Goal: Information Seeking & Learning: Check status

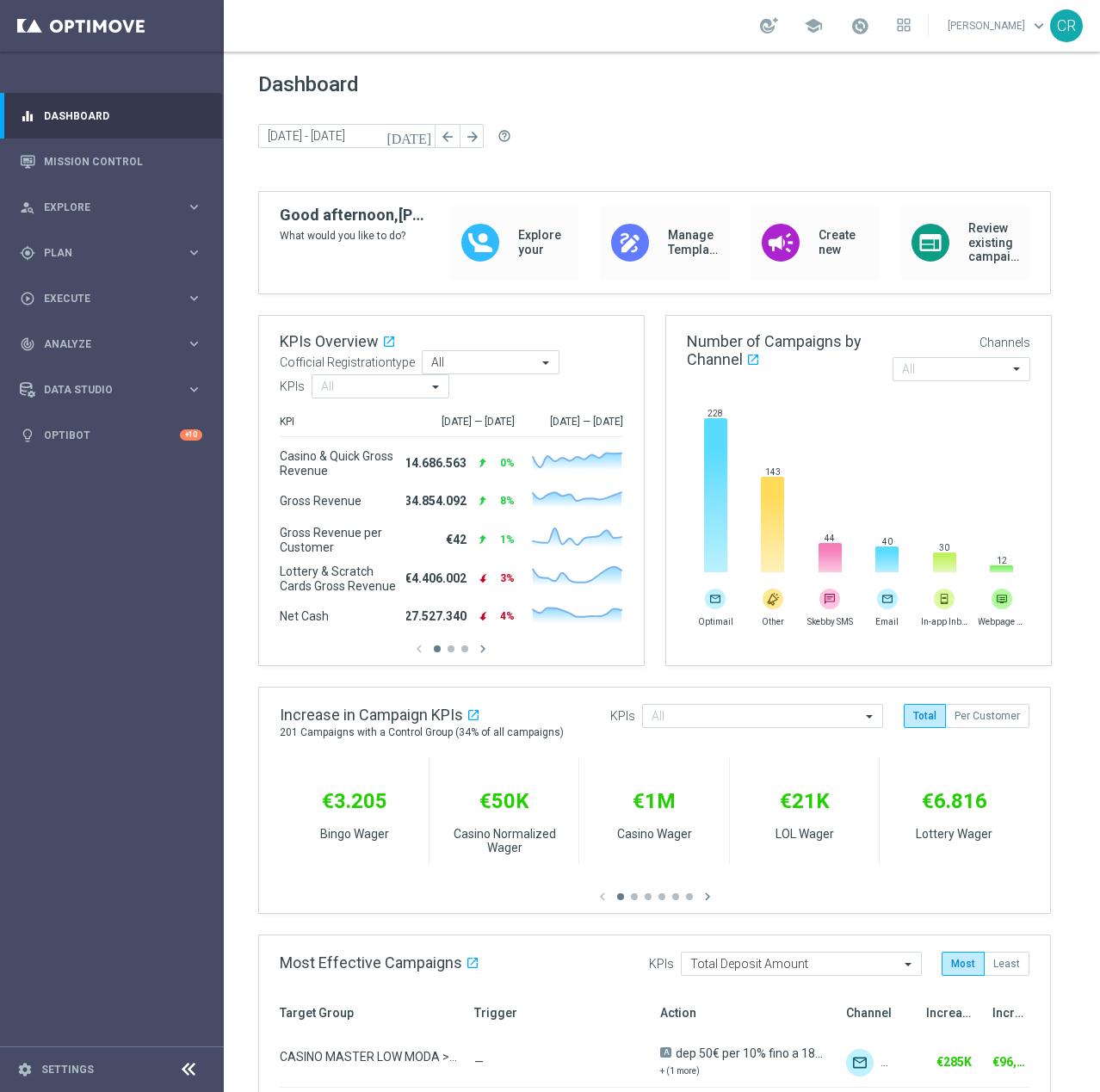
click at [418, 140] on icon "[DATE]" at bounding box center [409, 135] width 47 height 16
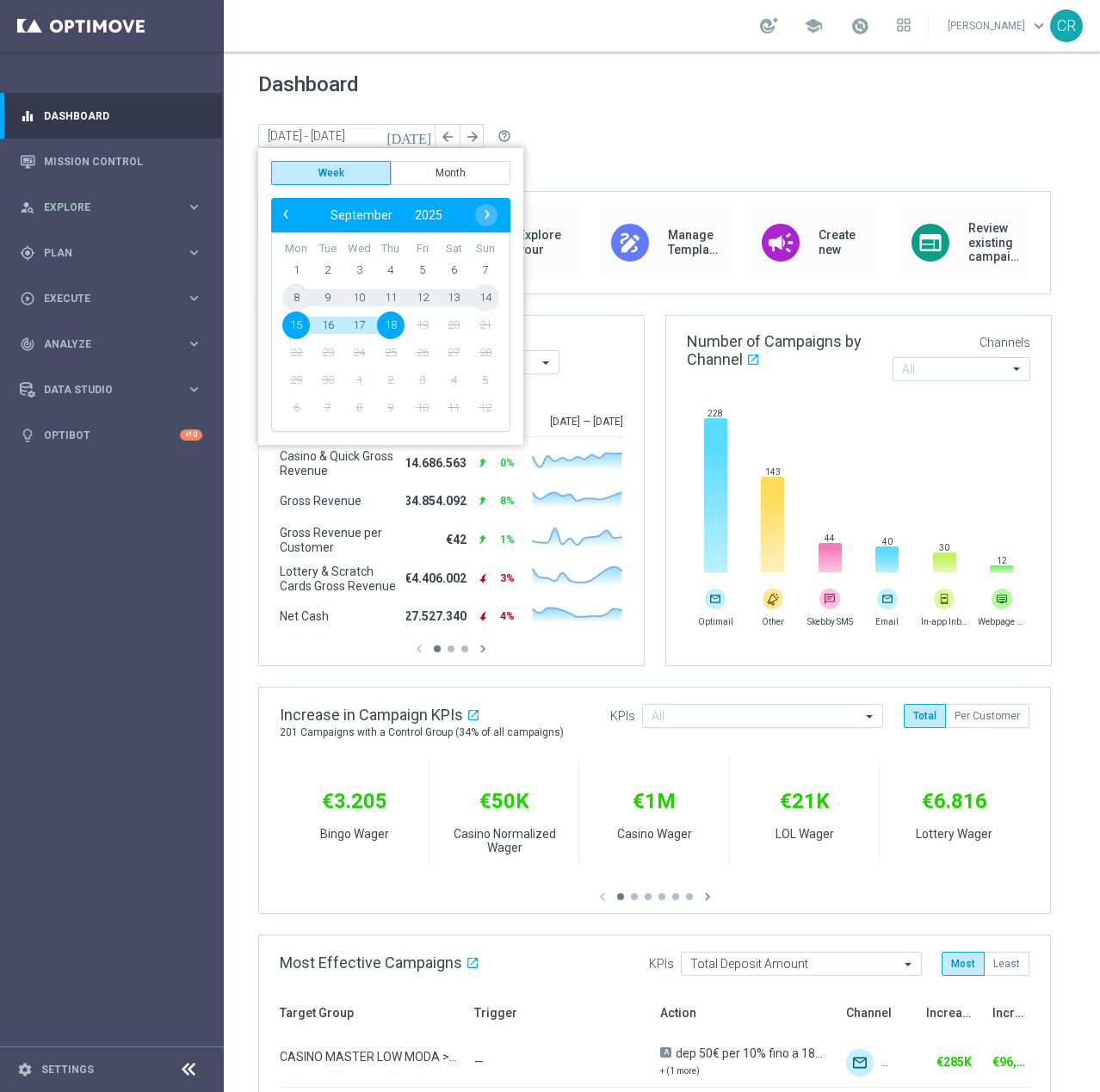
click at [322, 299] on span "9" at bounding box center [328, 298] width 27 height 27
type input "[DATE] - [DATE]"
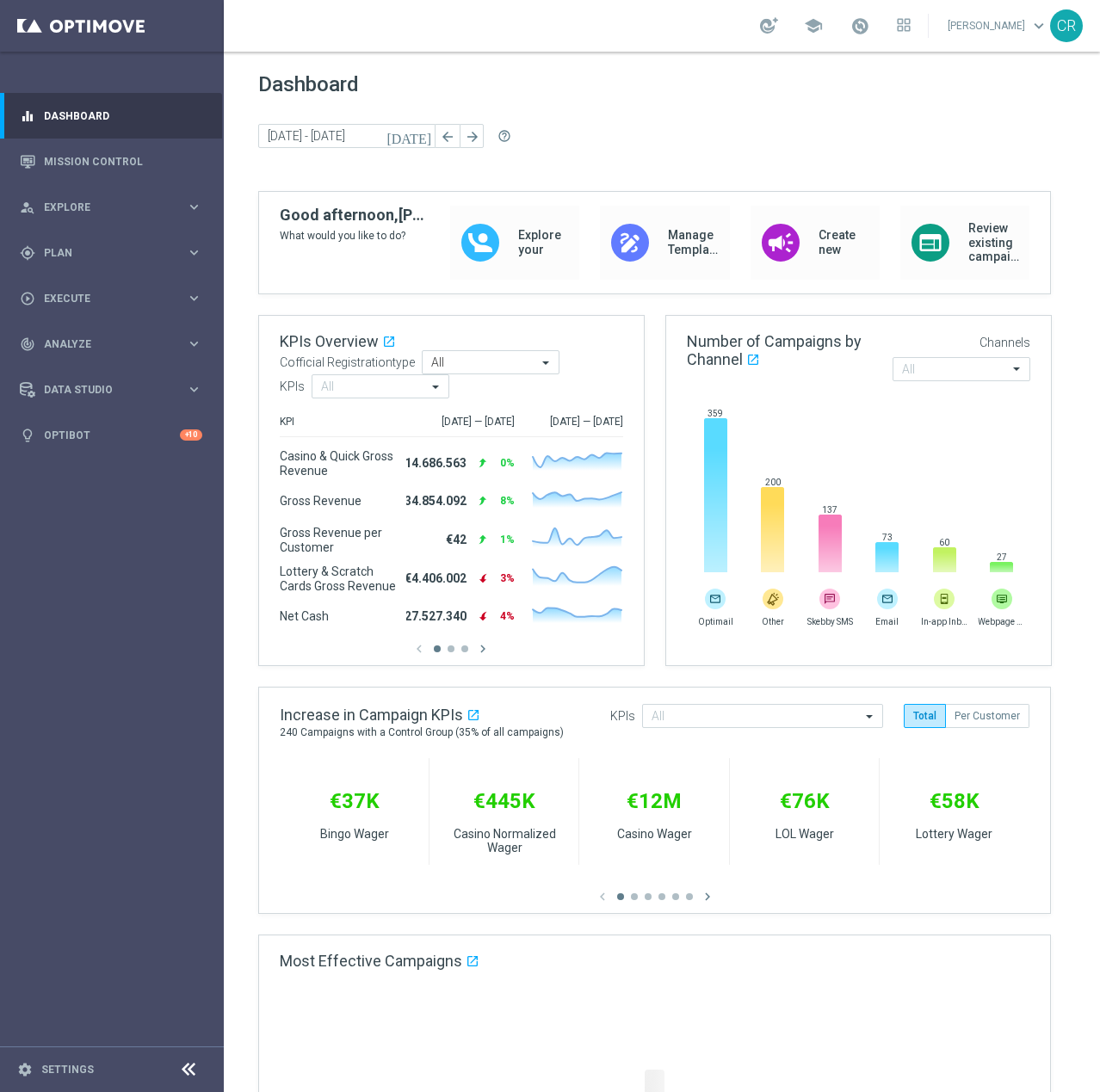
click at [427, 133] on icon "[DATE]" at bounding box center [409, 135] width 47 height 16
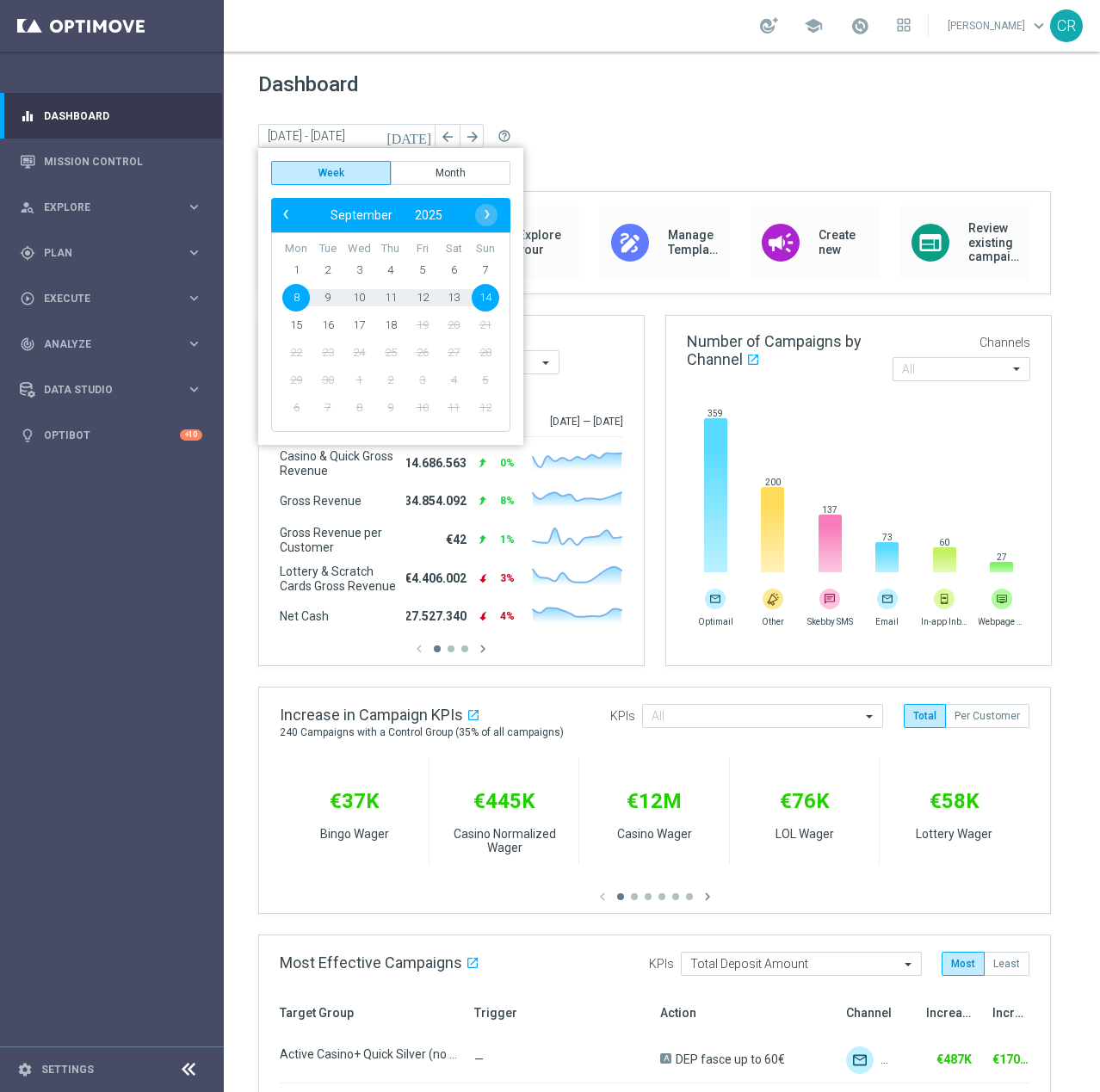
click at [330, 297] on span "9" at bounding box center [328, 298] width 27 height 27
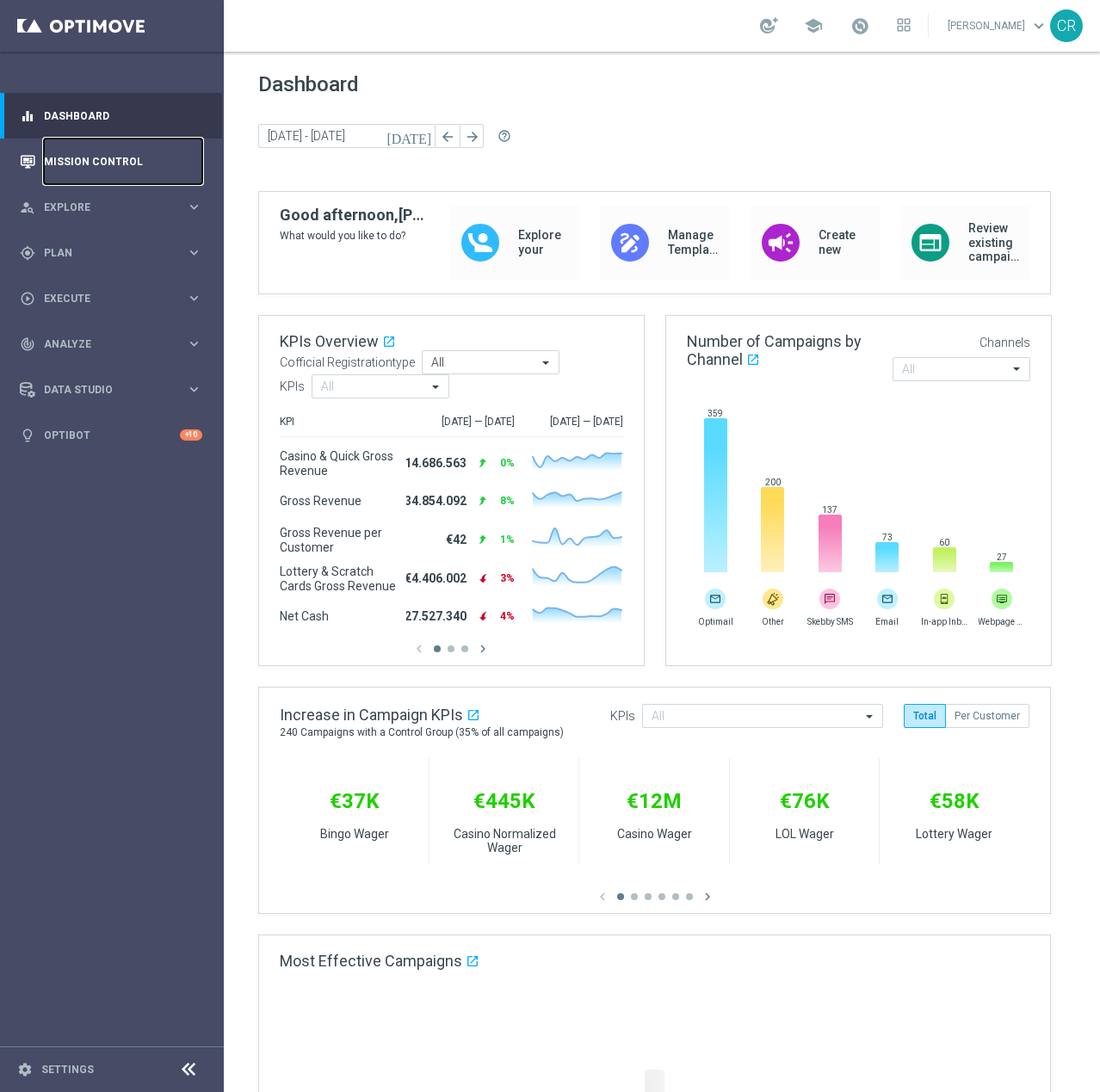
click at [88, 143] on link "Mission Control" at bounding box center [122, 162] width 158 height 46
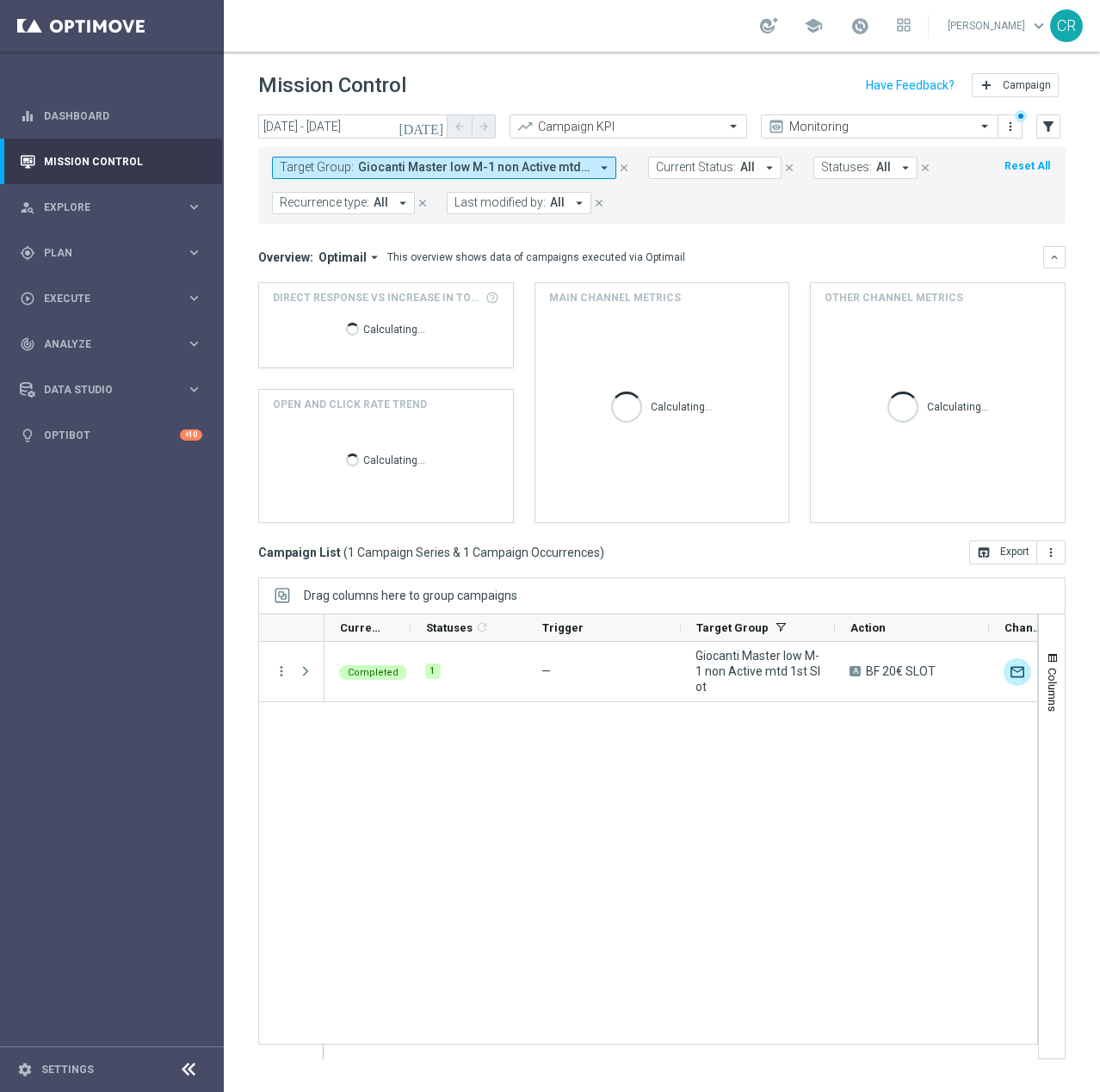
click at [433, 122] on icon "[DATE]" at bounding box center [421, 126] width 47 height 16
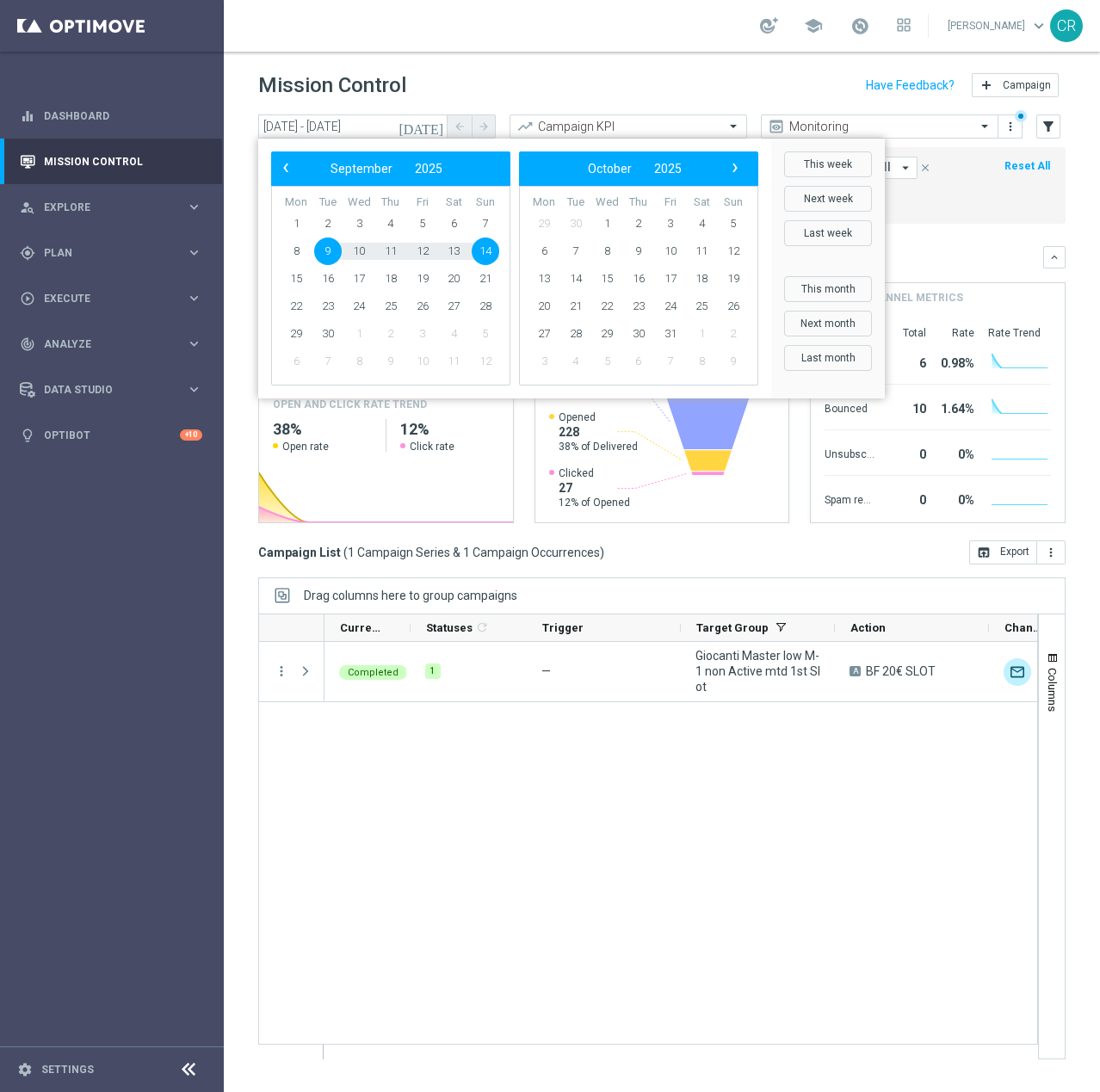
click at [499, 67] on header "Mission Control add Campaign" at bounding box center [661, 83] width 876 height 63
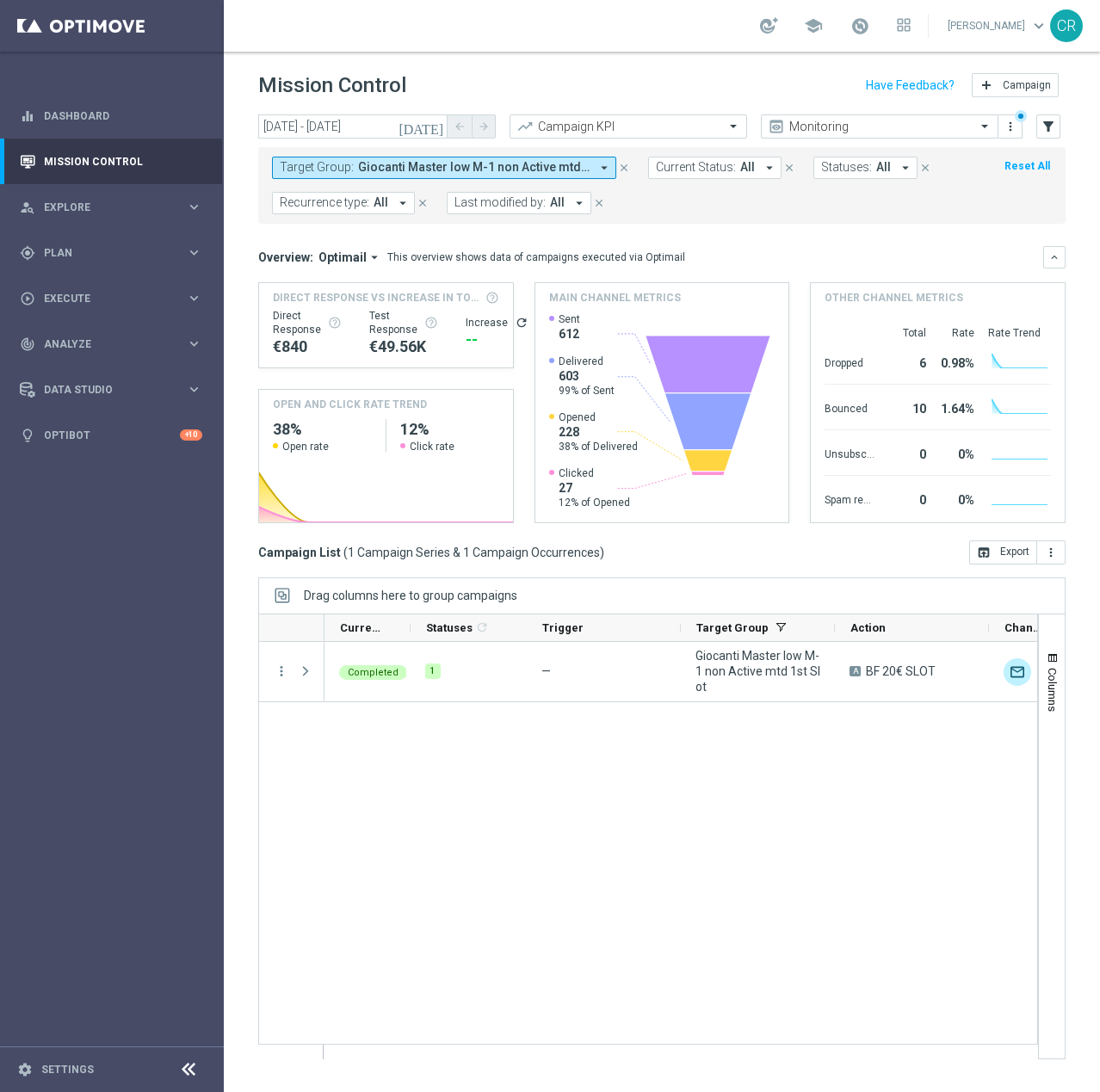
click at [521, 173] on span "Giocanti Master low M-1 non Active mtd 1st Slot" at bounding box center [473, 167] width 231 height 15
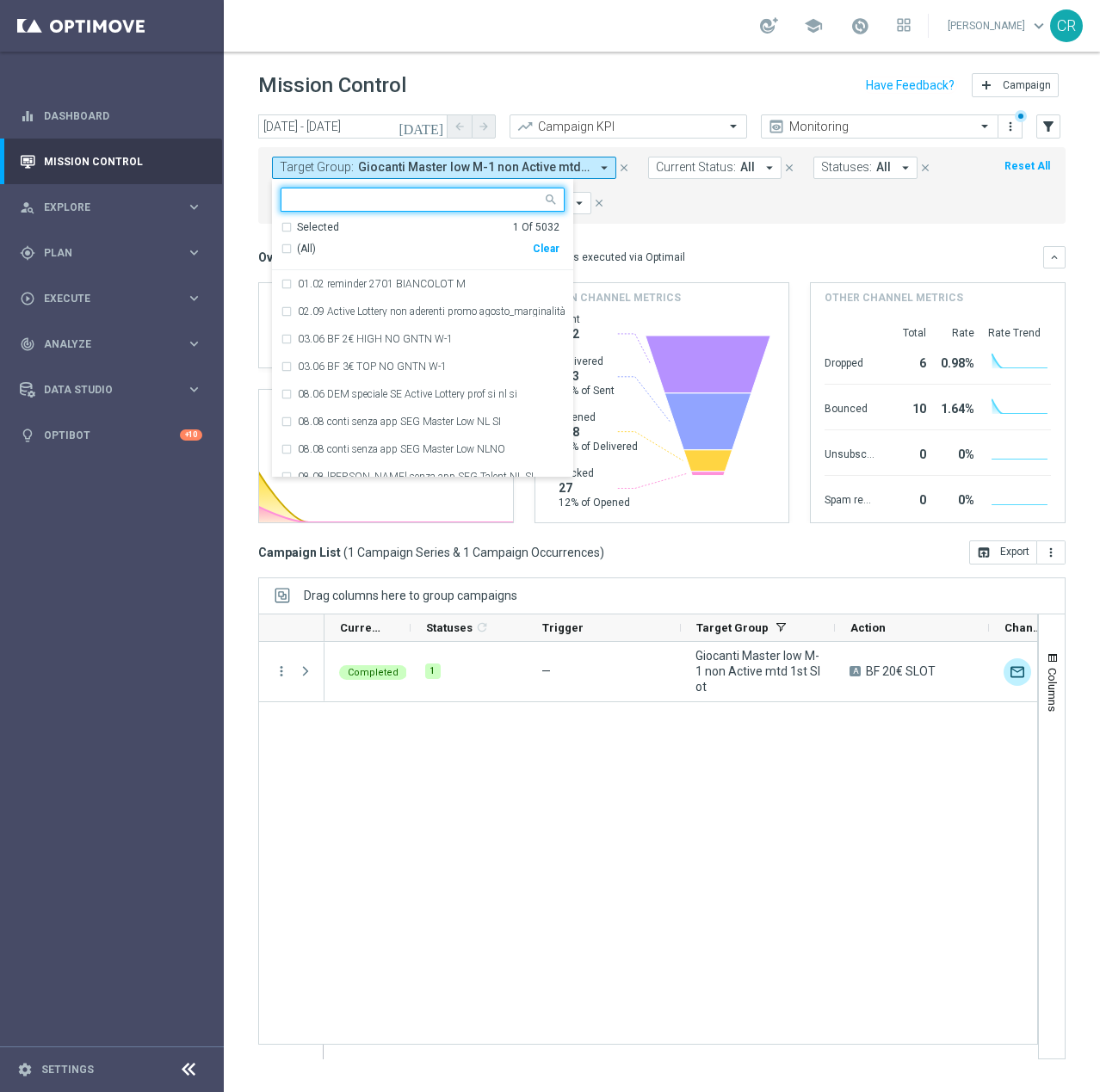
click at [0, 0] on div "Clear" at bounding box center [0, 0] width 0 height 0
click at [376, 200] on input "text" at bounding box center [416, 200] width 252 height 15
paste input "Churn 0-12M Talent ggr nb tra 0 e 100 lftime 1st Casino"
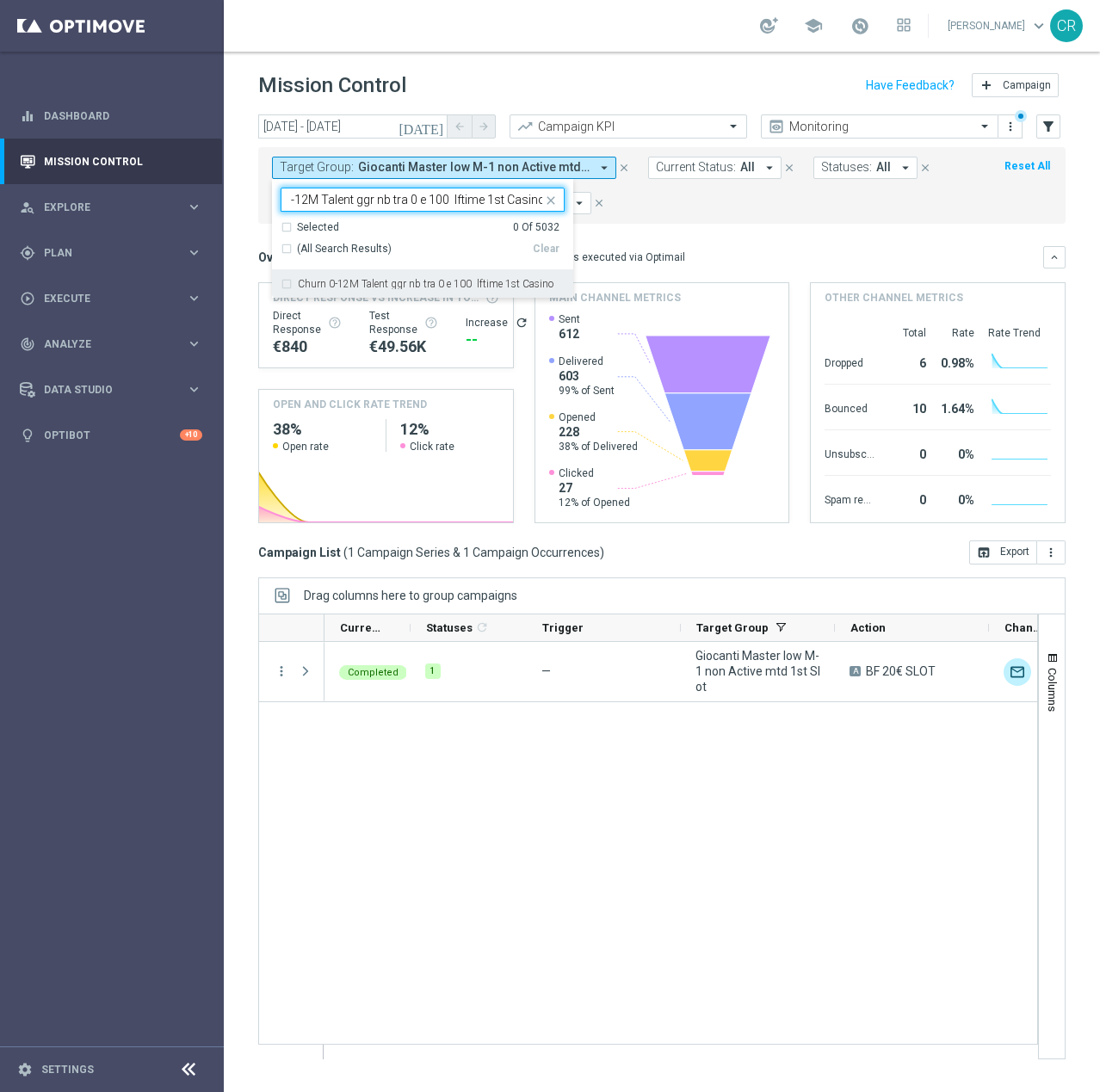
click at [350, 277] on div "Churn 0-12M Talent ggr nb tra 0 e 100 lftime 1st Casino" at bounding box center [422, 284] width 284 height 27
type input "Churn 0-12M Talent ggr nb tra 0 e 100 lftime 1st Casino"
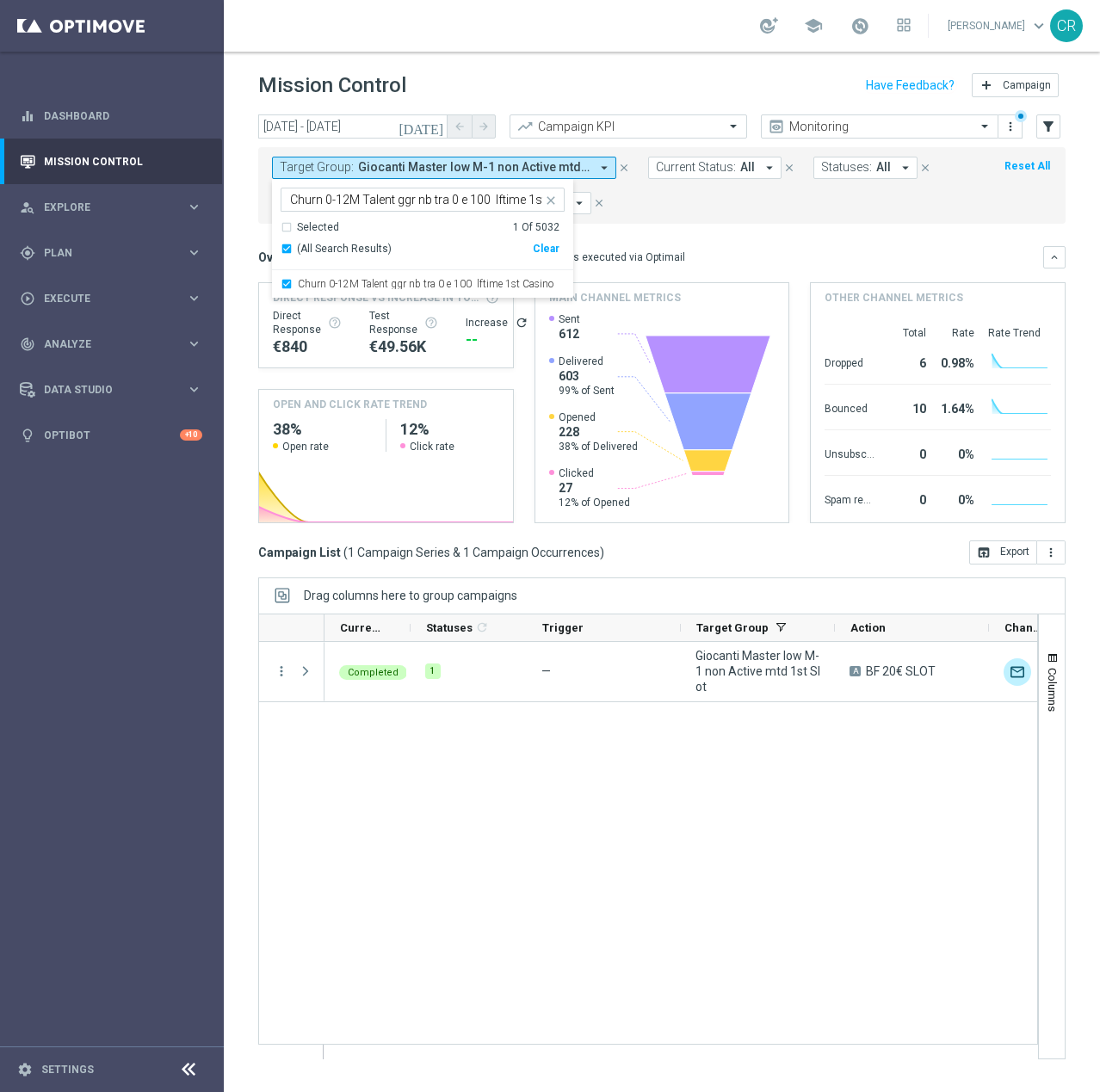
click at [724, 244] on mini-dashboard "Overview: Optimail arrow_drop_down This overview shows data of campaigns execut…" at bounding box center [662, 382] width 808 height 317
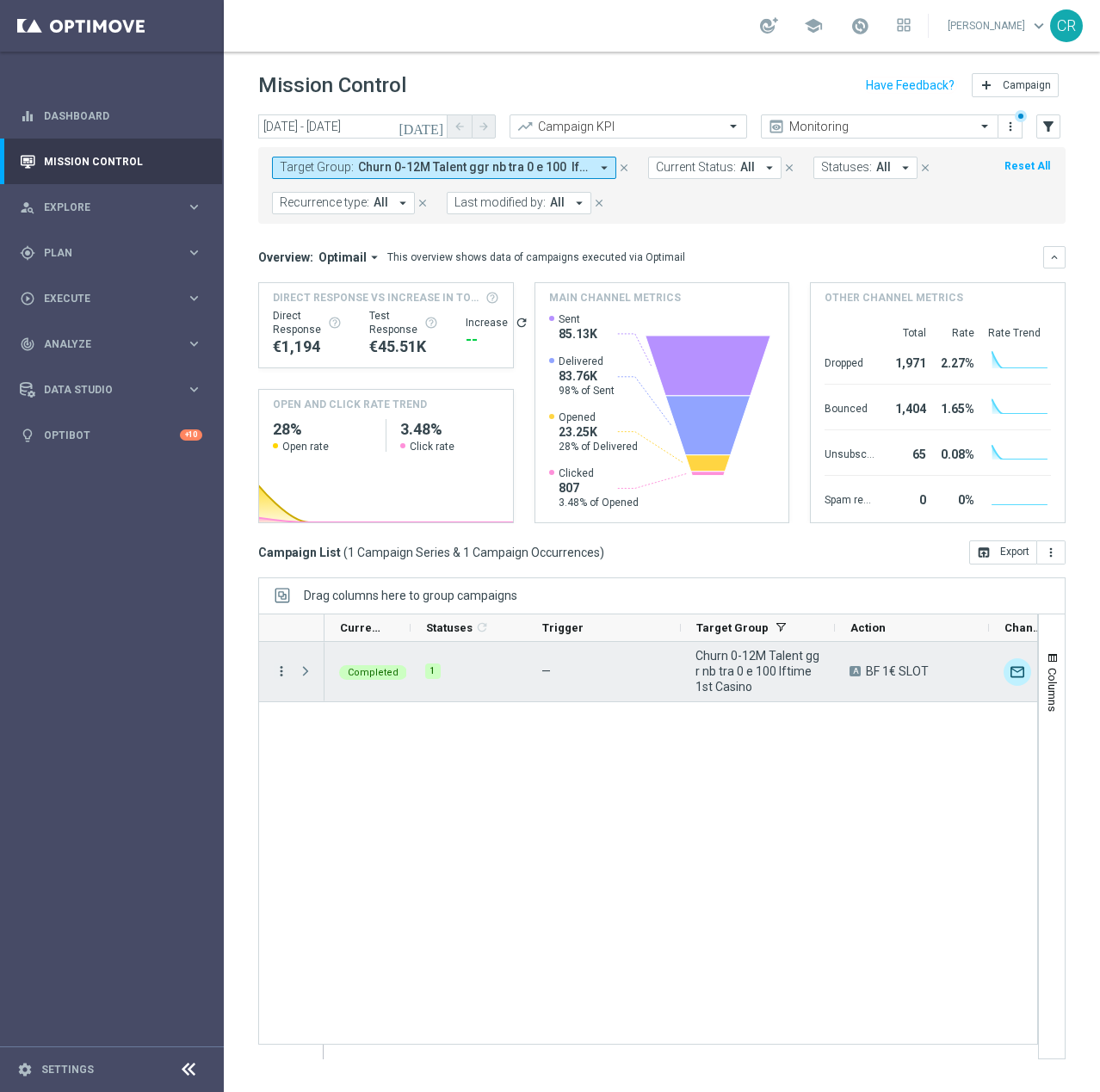
click at [284, 673] on icon "more_vert" at bounding box center [281, 671] width 16 height 16
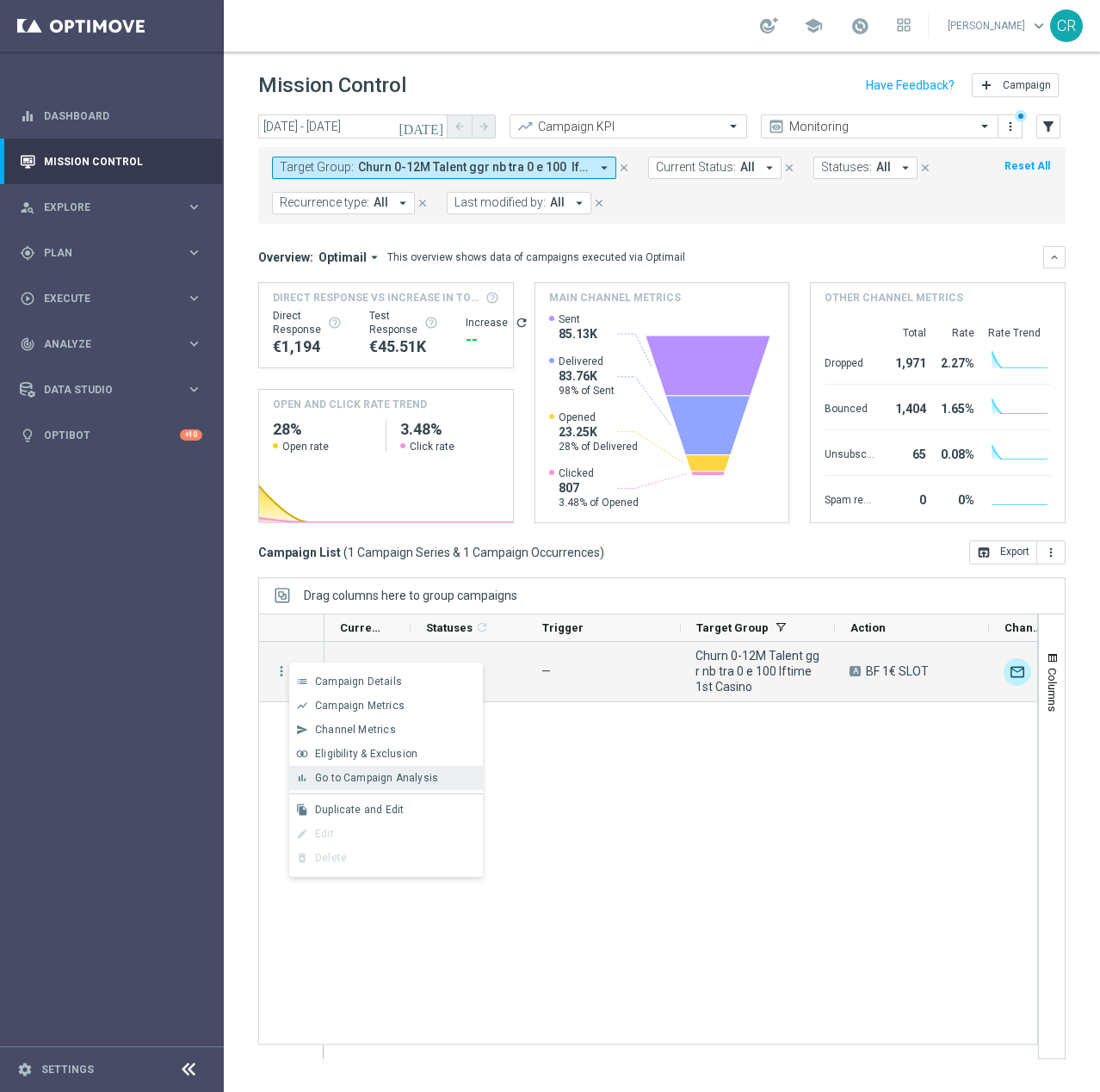
click at [373, 783] on span "Go to Campaign Analysis" at bounding box center [376, 778] width 123 height 12
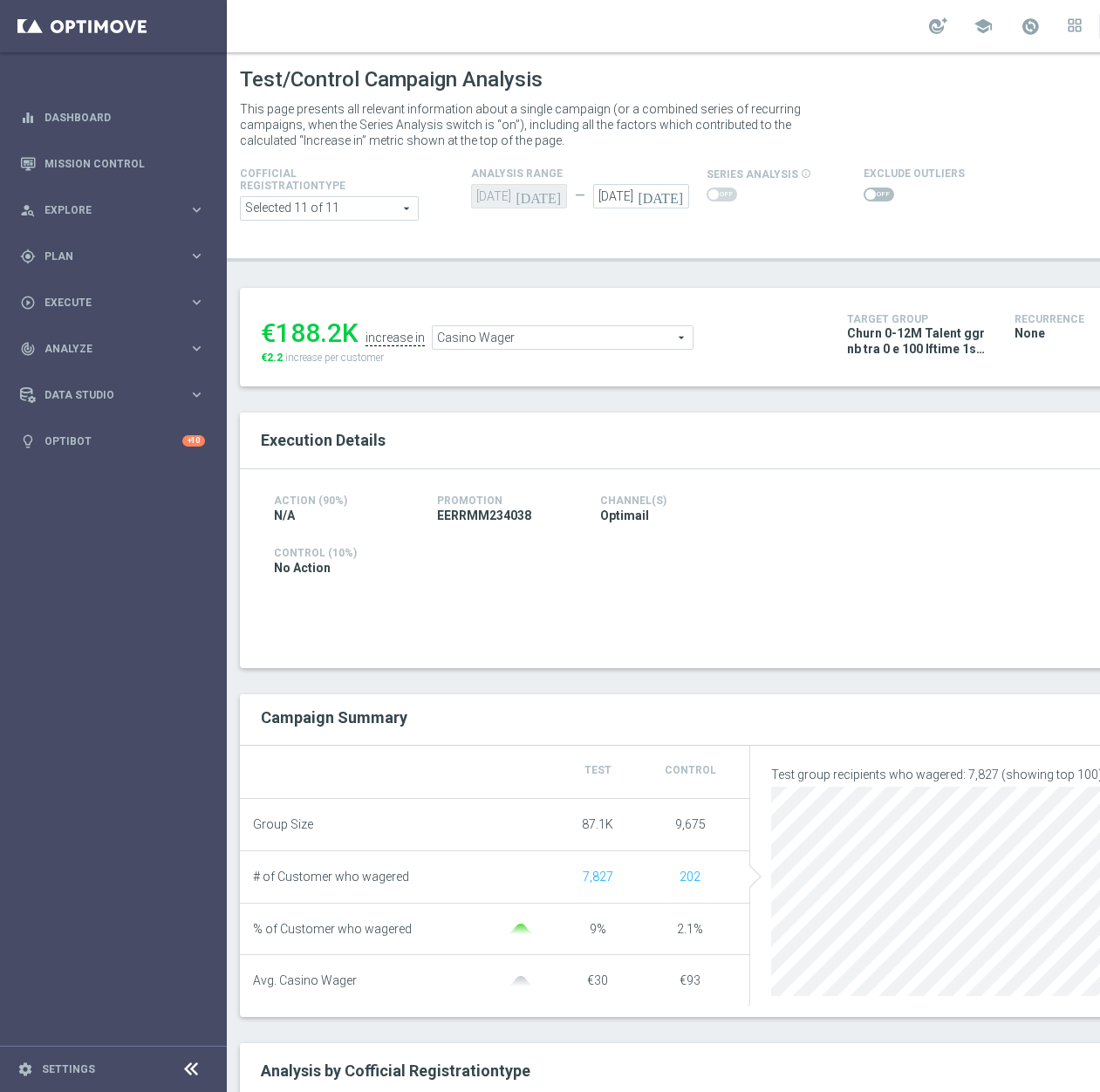
scroll to position [420, 0]
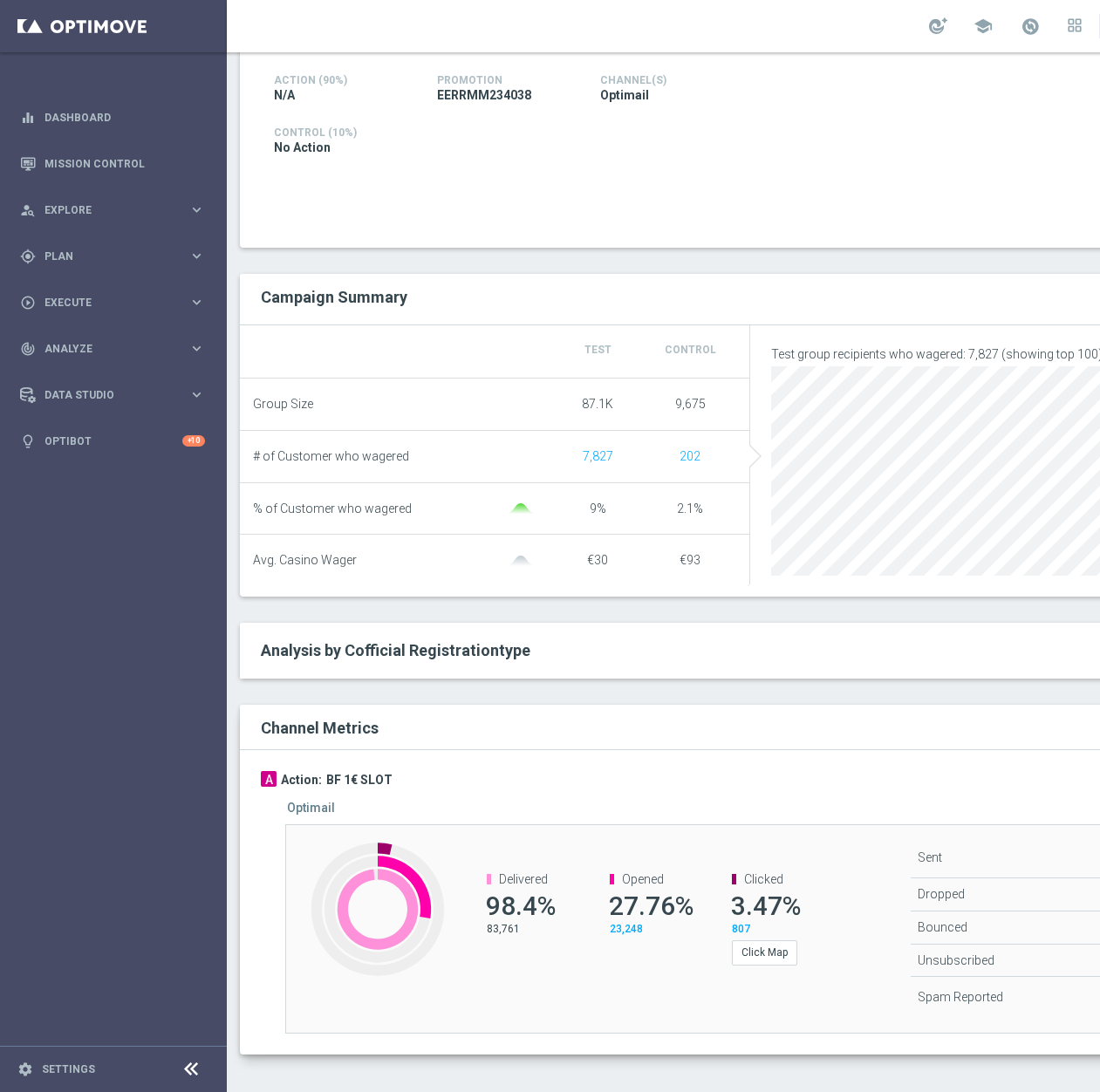
click at [759, 679] on div "Analysis by Cofficial Registrationtype keyboard_arrow_down" at bounding box center [750, 651] width 1020 height 56
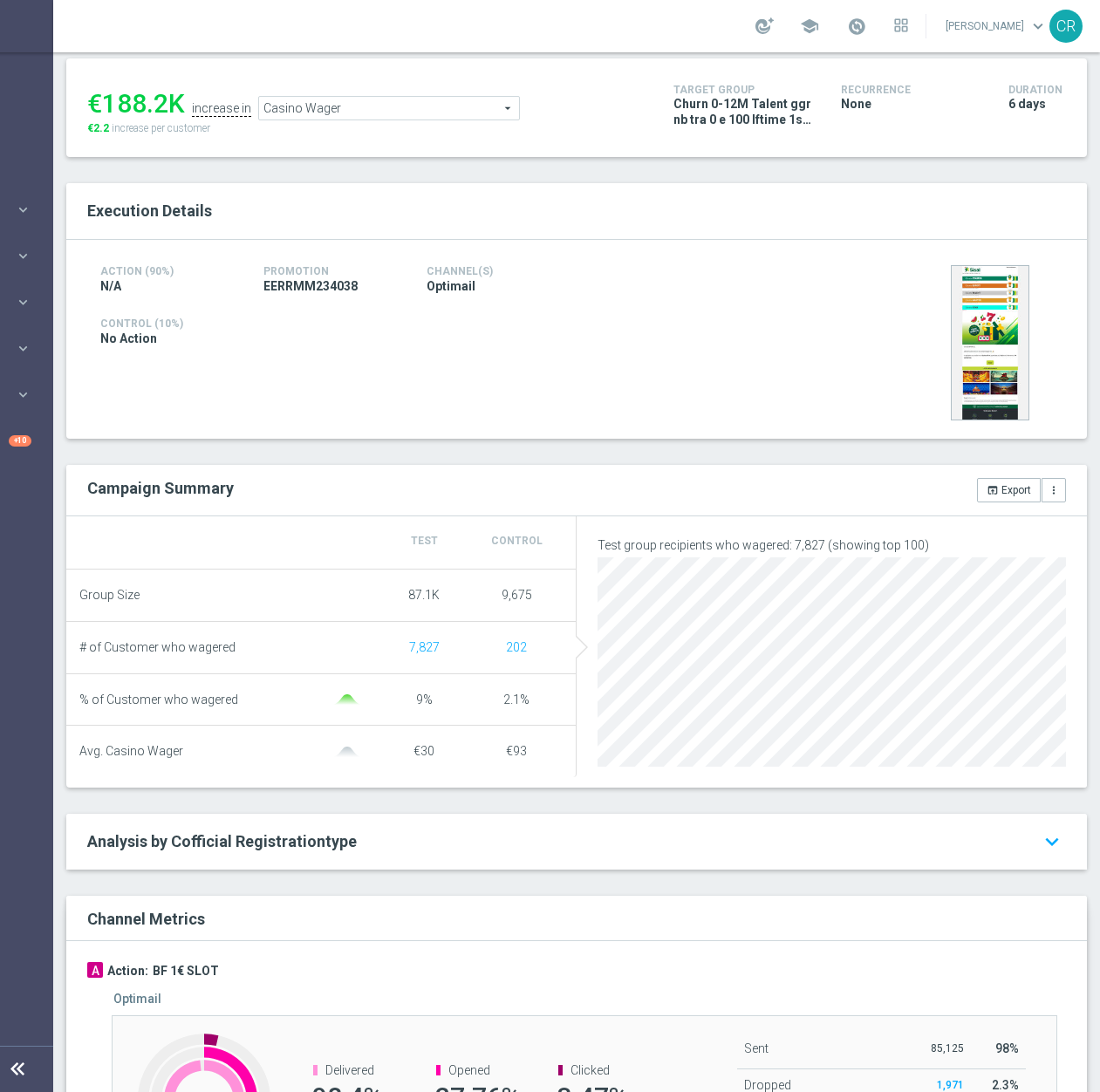
scroll to position [174, 0]
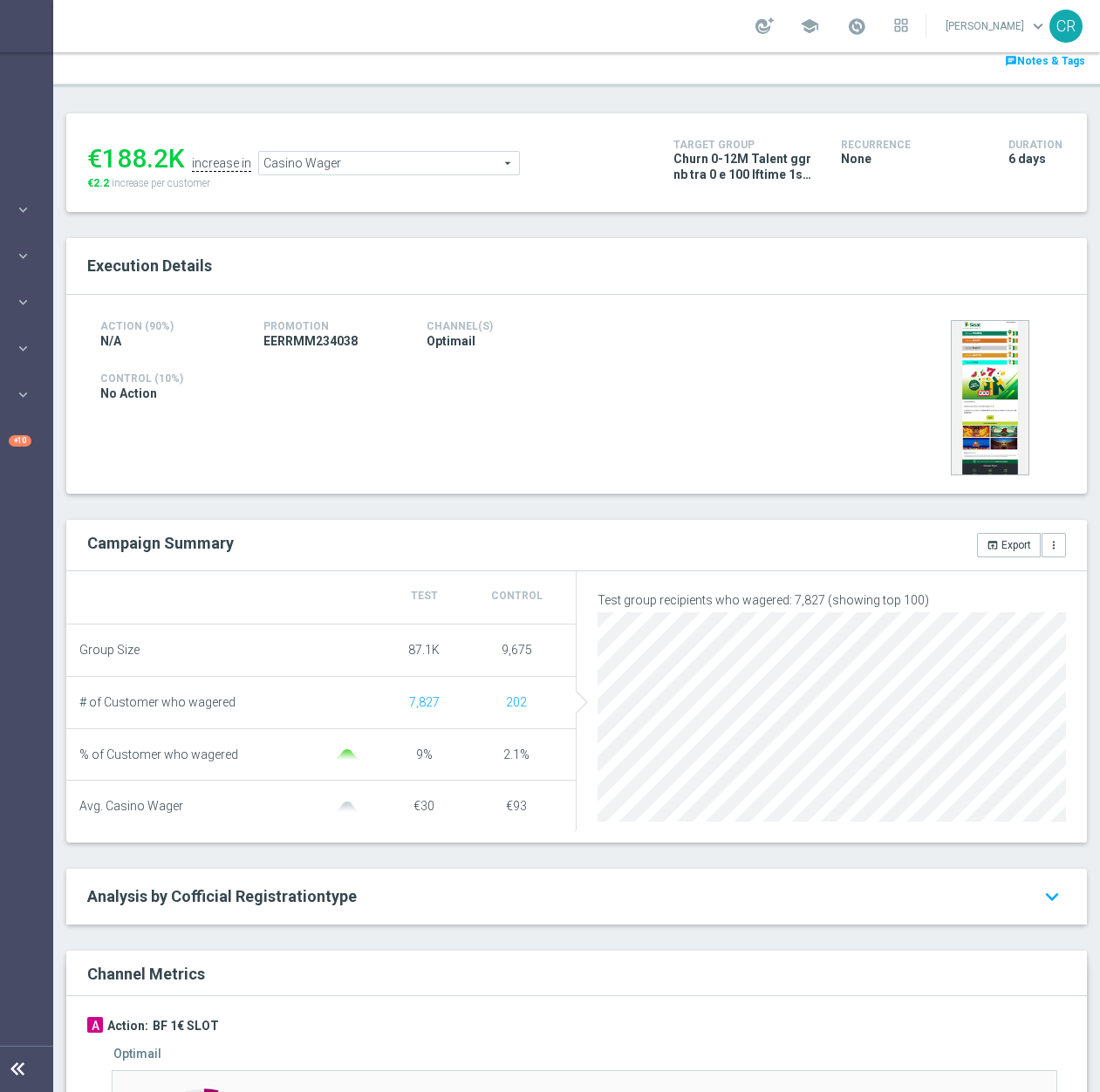
click at [392, 156] on span "Casino Wager" at bounding box center [389, 163] width 260 height 22
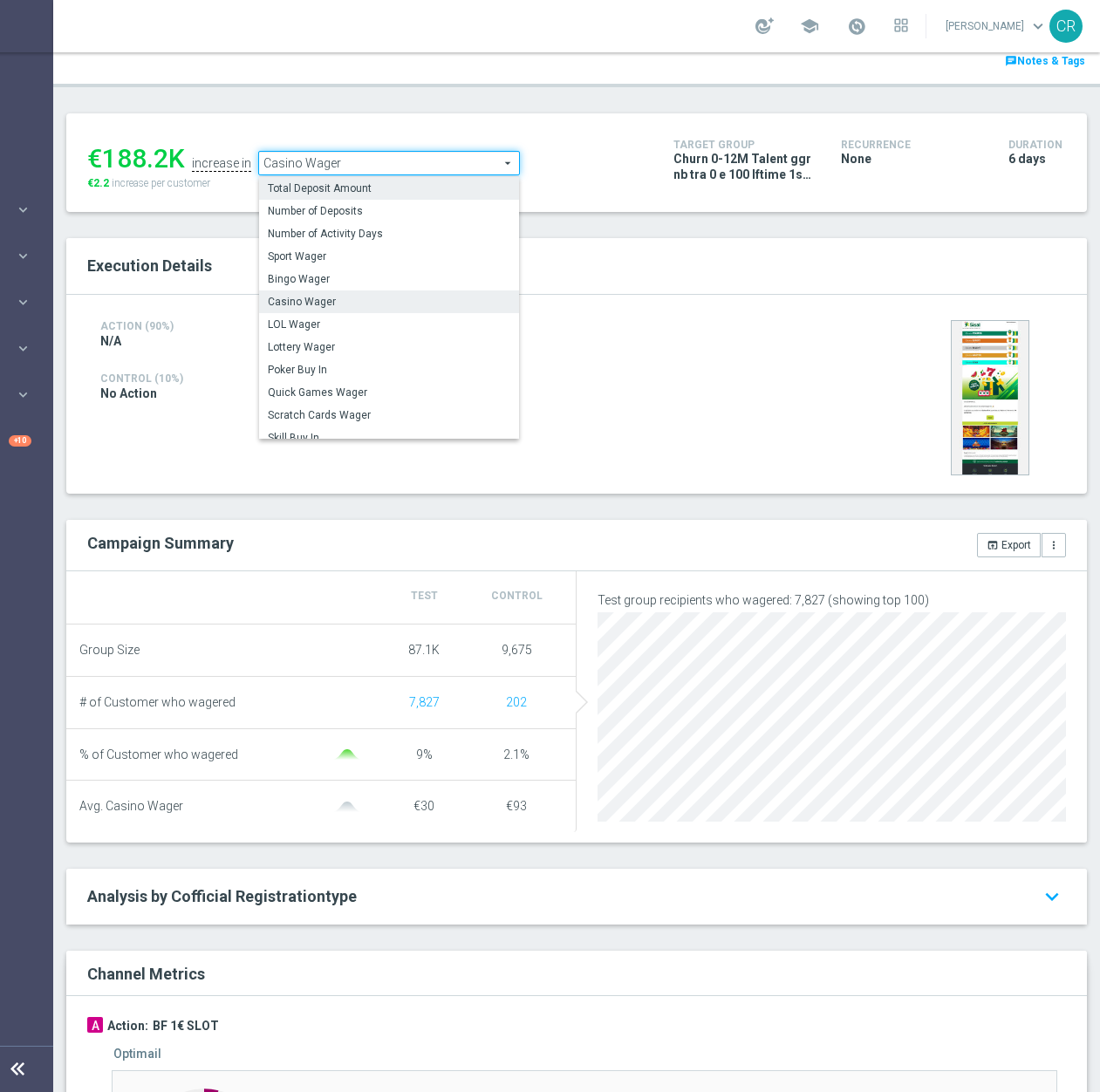
click at [390, 186] on span "Total Deposit Amount" at bounding box center [389, 188] width 243 height 14
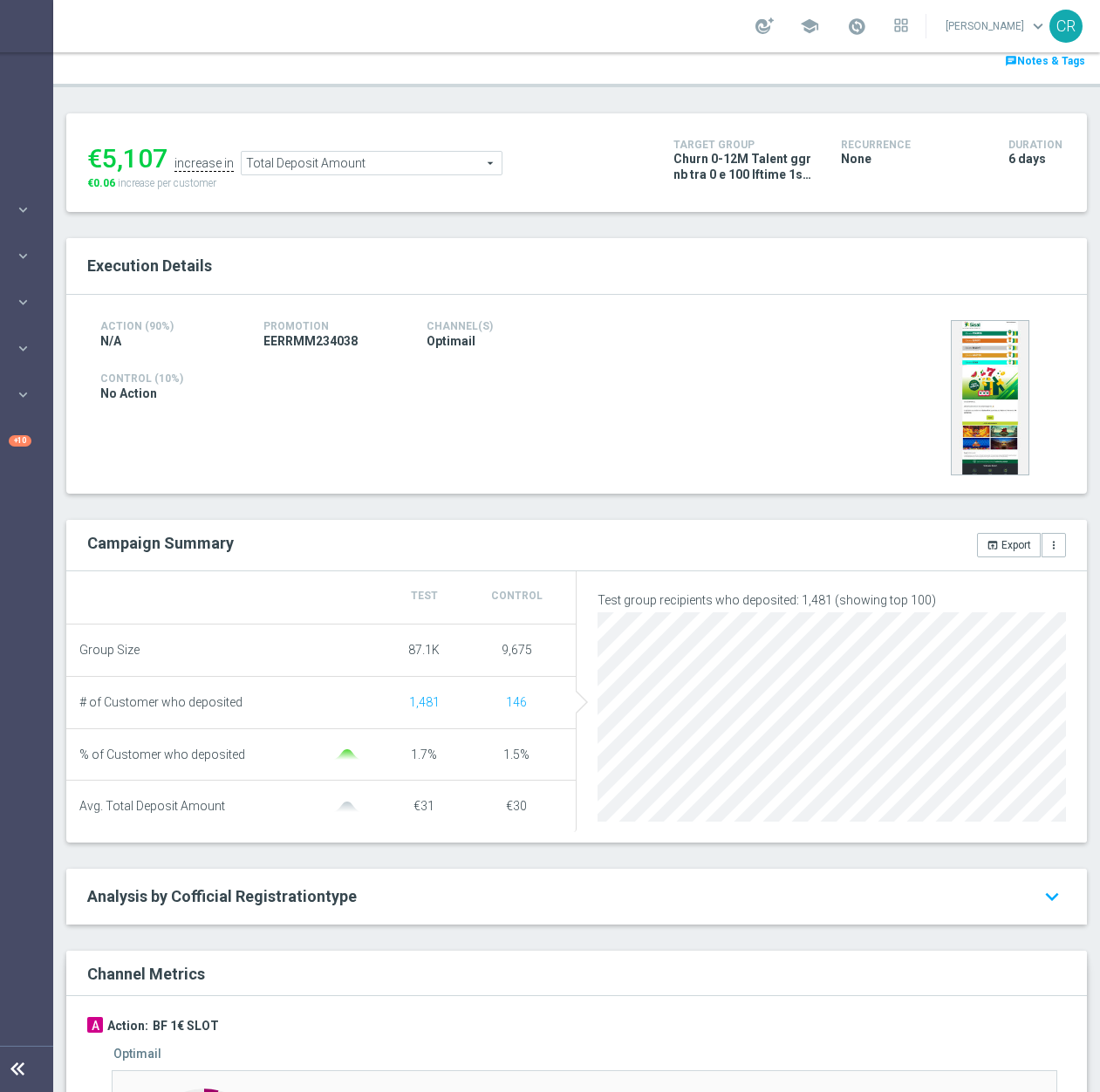
click at [381, 166] on span "Total Deposit Amount" at bounding box center [371, 163] width 260 height 22
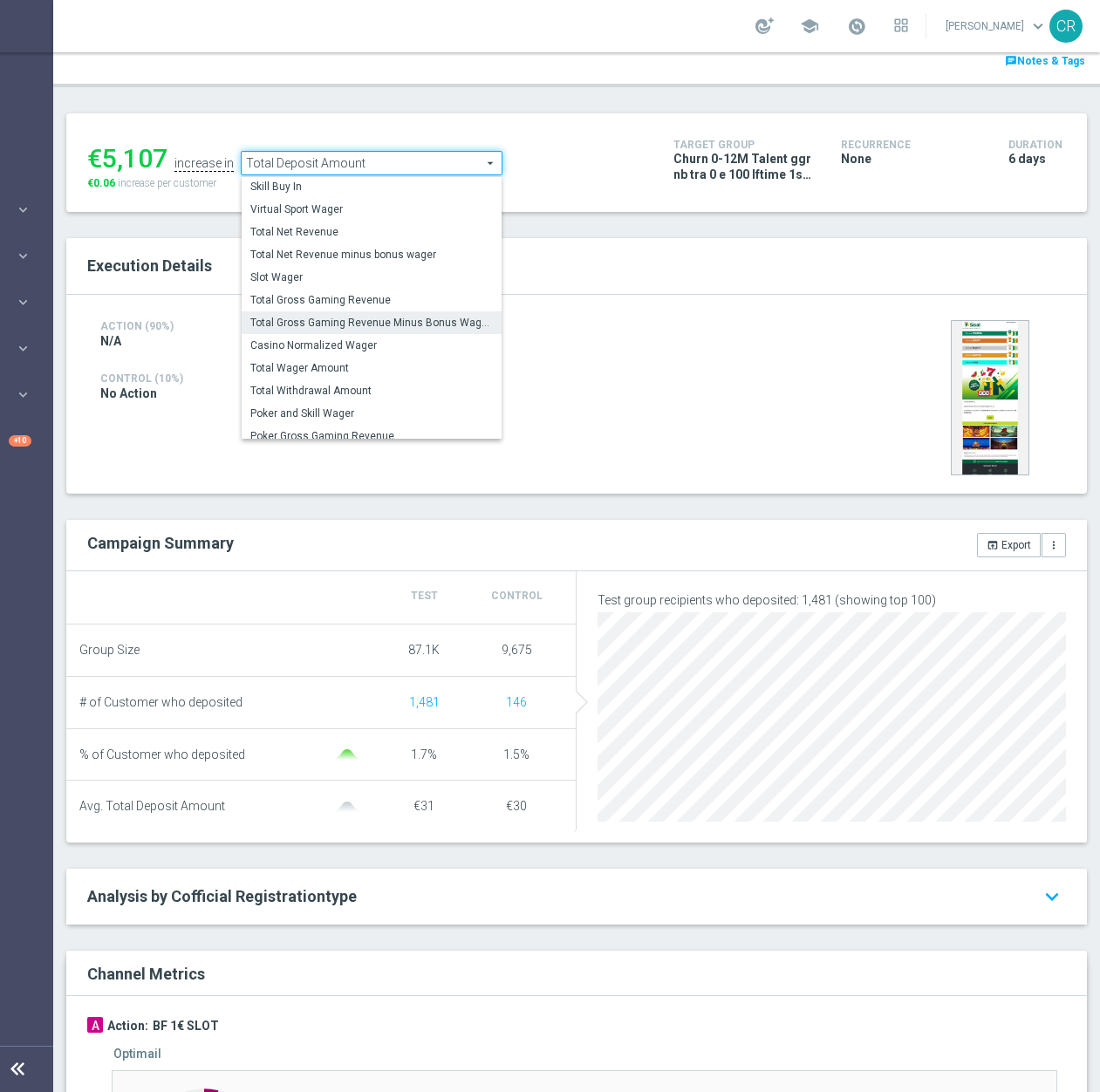
scroll to position [250, 0]
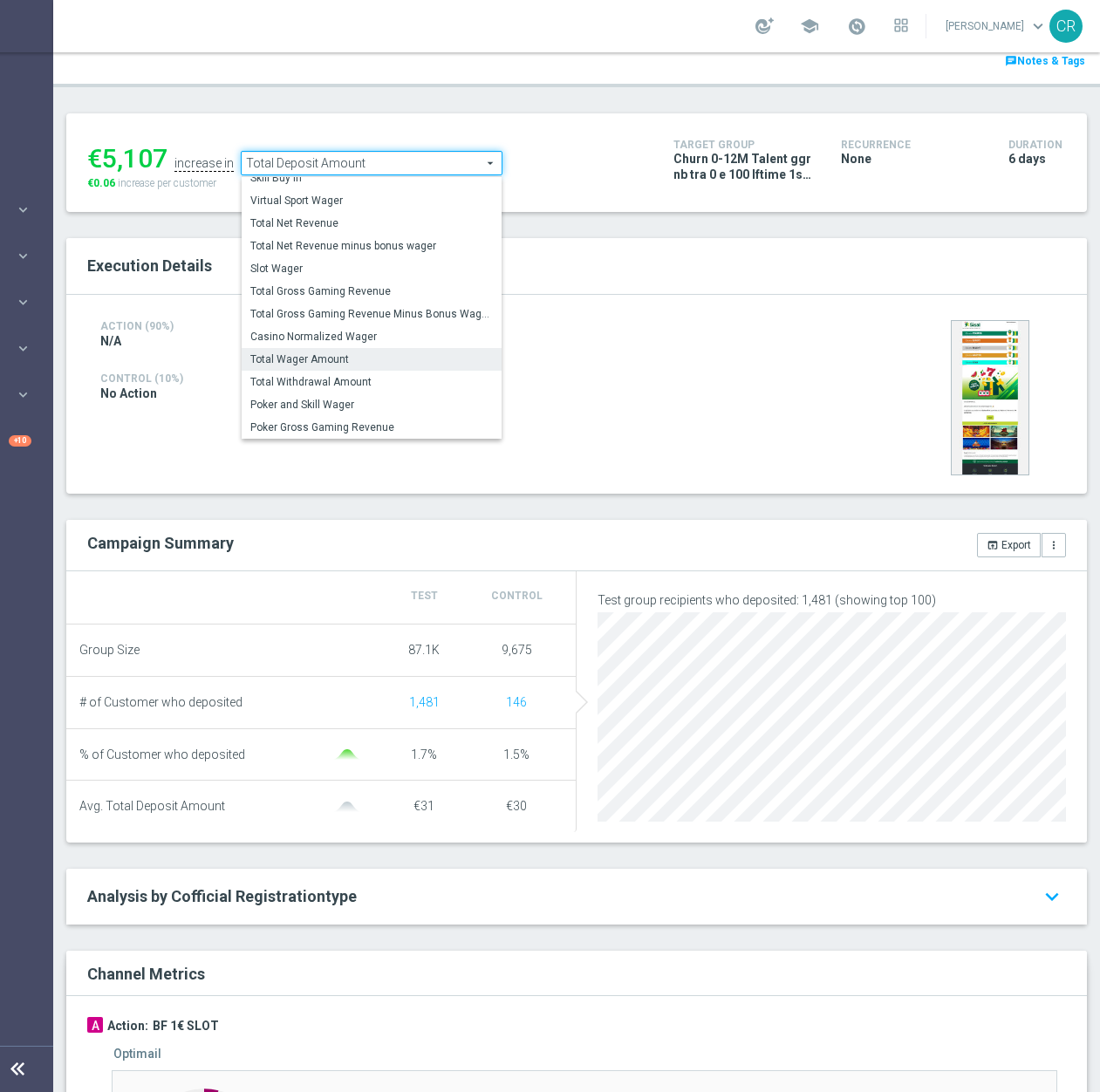
click at [382, 369] on label "Total Wager Amount" at bounding box center [371, 359] width 260 height 22
type input "Total Wager Amount"
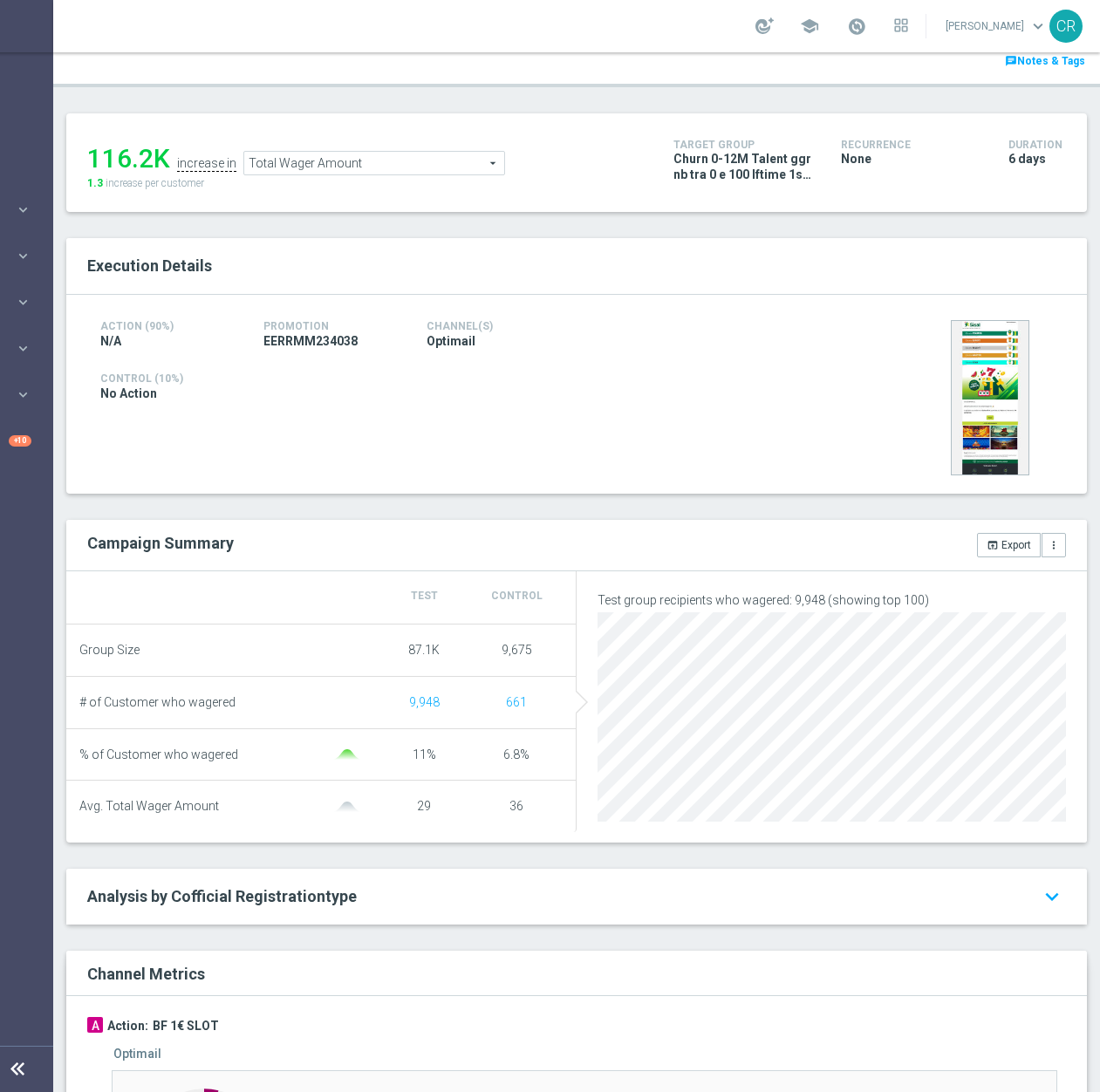
click at [436, 169] on span "Total Wager Amount" at bounding box center [374, 163] width 260 height 22
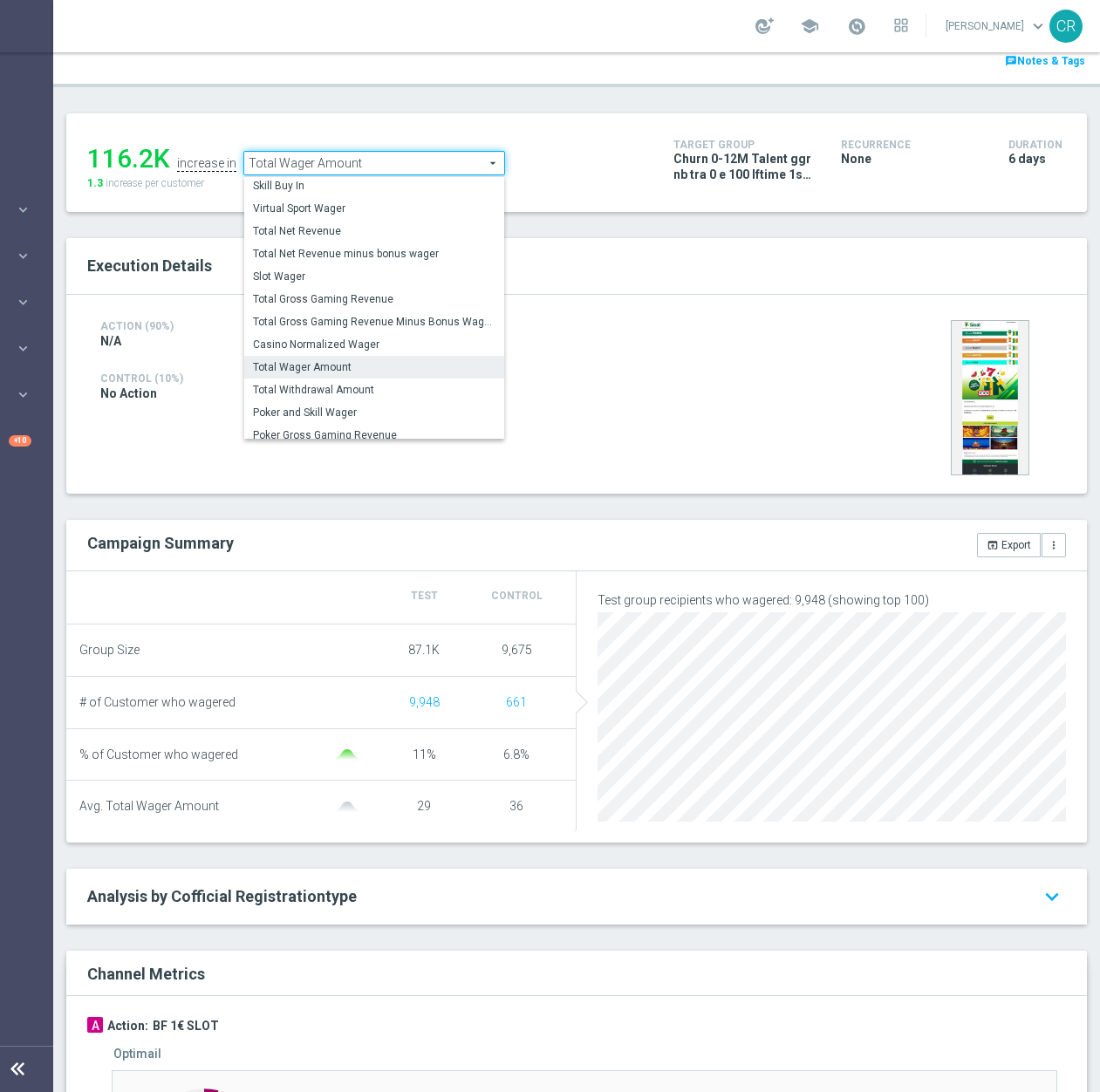
scroll to position [250, 0]
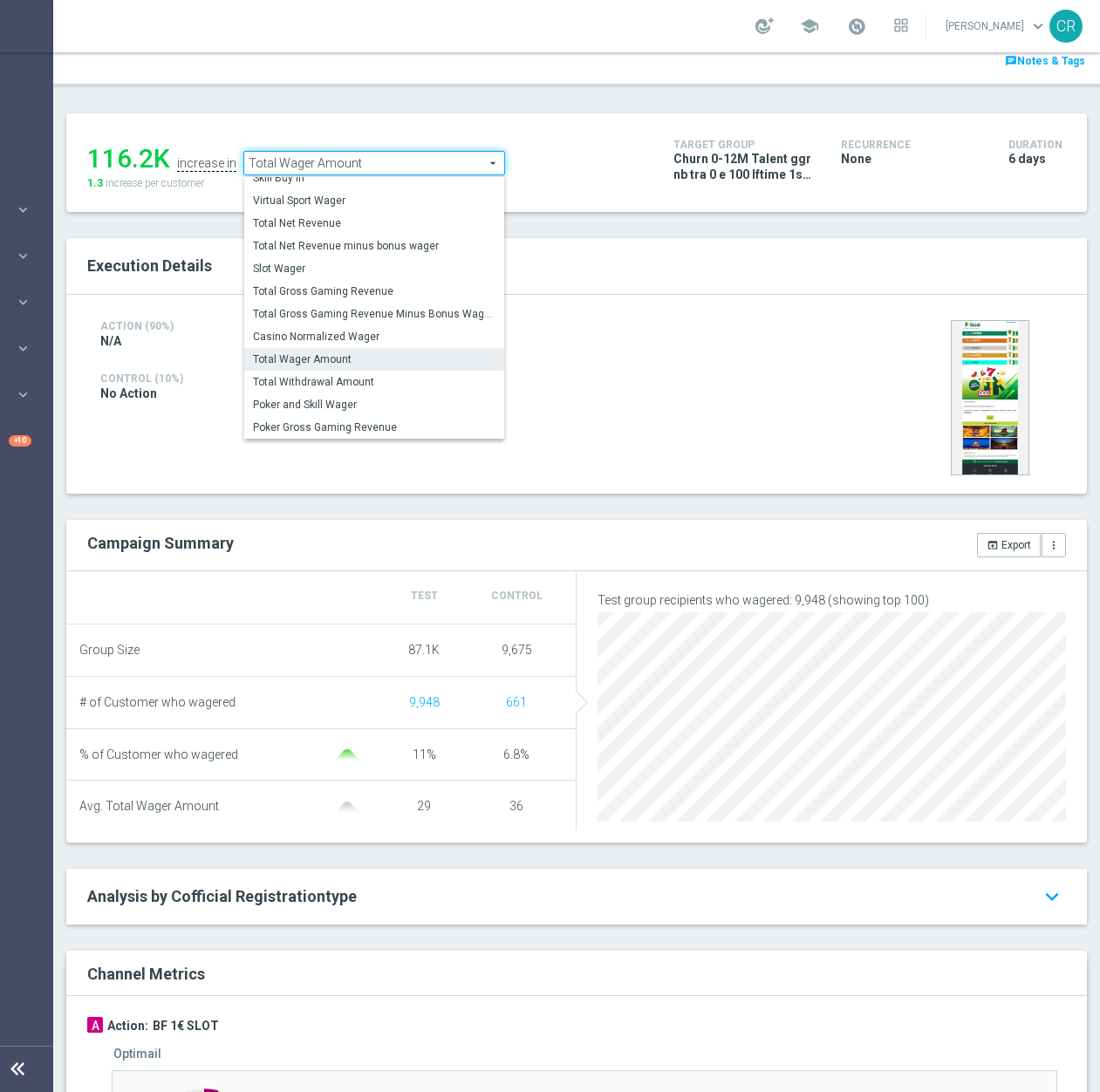
click at [575, 377] on h4 "Control (10%)" at bounding box center [413, 378] width 626 height 12
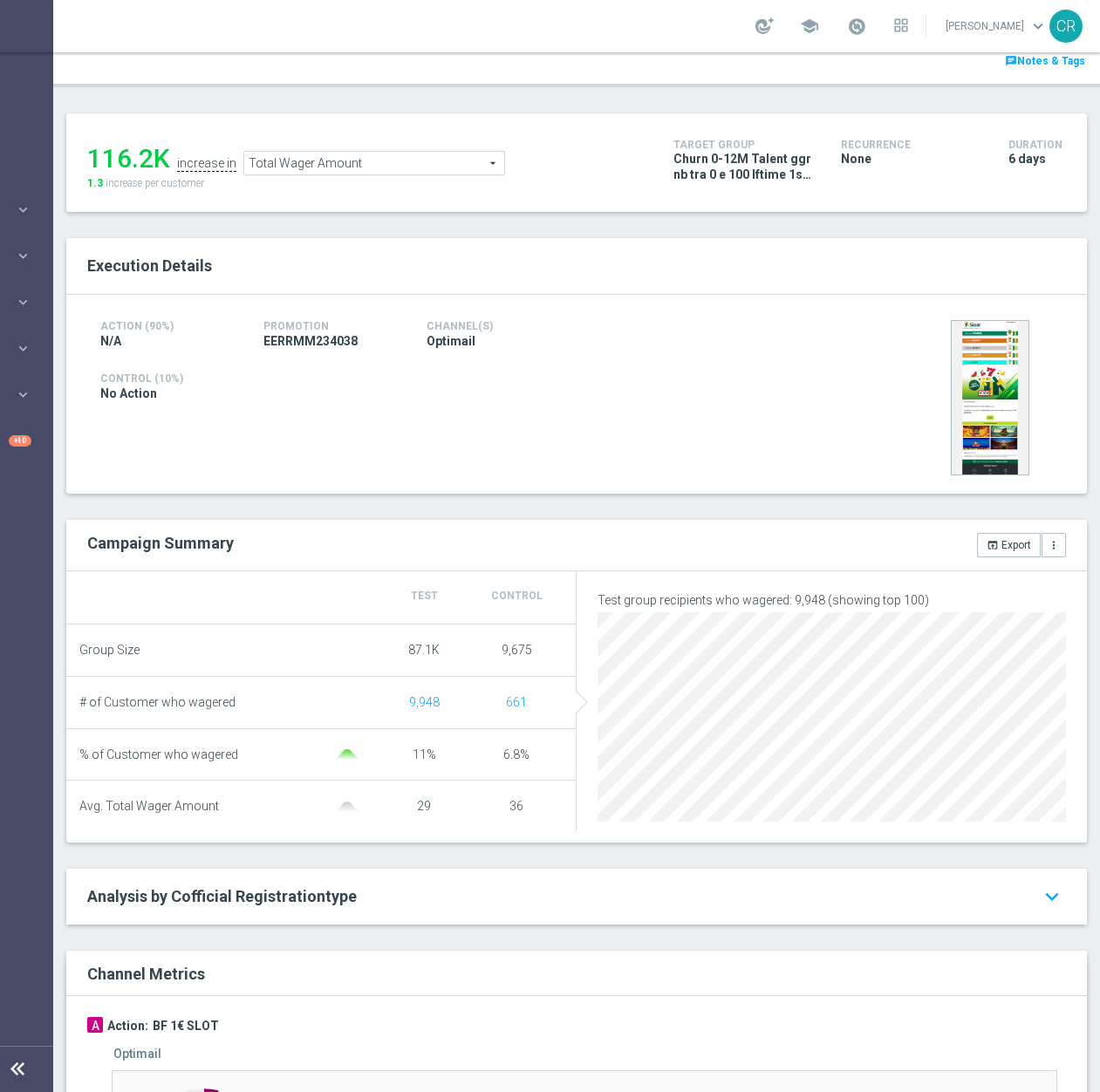
click at [822, 508] on div "Execution Details Action (90%) N/A Promotion EERRMM234038 Channel(s) Optimail" at bounding box center [577, 769] width 1020 height 1062
